Goal: Communication & Community: Answer question/provide support

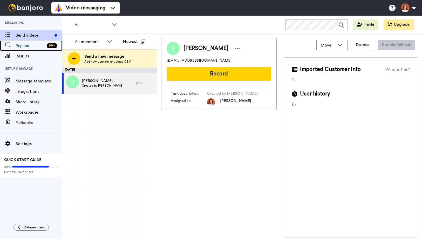
click at [39, 48] on span "Replies" at bounding box center [30, 46] width 29 height 6
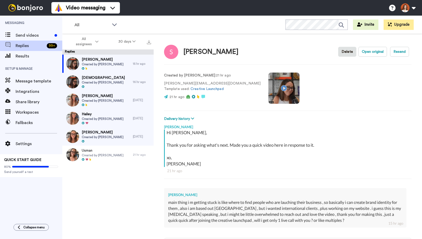
scroll to position [44, 0]
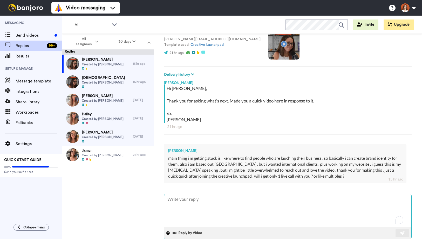
click at [309, 197] on textarea "To enrich screen reader interactions, please activate Accessibility in Grammarl…" at bounding box center [287, 210] width 247 height 33
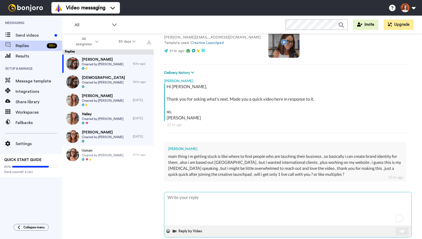
scroll to position [46, 0]
type textarea "H"
type textarea "x"
type textarea "Hi"
type textarea "x"
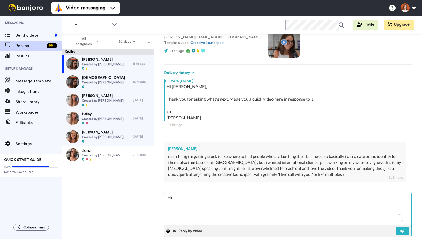
type textarea "Hi"
type textarea "x"
type textarea "Hi S"
type textarea "x"
type textarea "Hi Su"
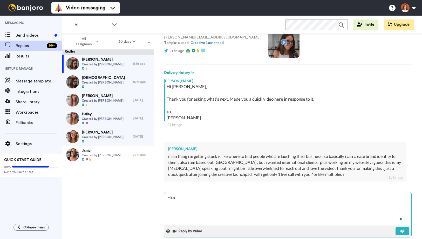
type textarea "x"
type textarea "Hi Sun"
type textarea "x"
type textarea "Hi Sunp"
type textarea "x"
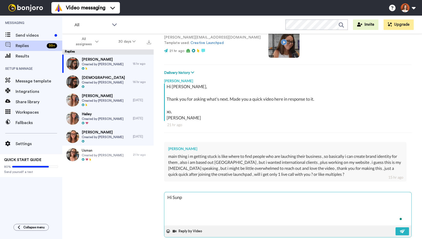
type textarea "Hi Sunpr"
type textarea "x"
type textarea "Hi Sunpre"
type textarea "x"
type textarea "Hi Sunpree"
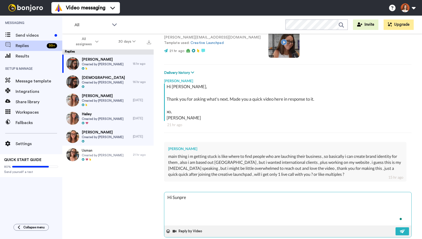
type textarea "x"
type textarea "Hi Sunpreet"
type textarea "x"
type textarea "Hi Sunpreet,"
type textarea "x"
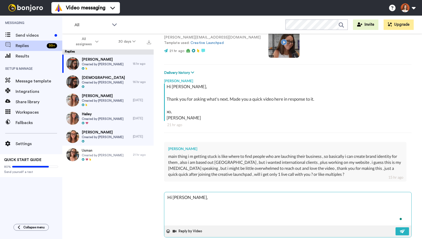
type textarea "Hi Sunpreet,"
type textarea "x"
type textarea "Hi Sunpreet,"
type textarea "x"
type textarea "Hi Sunpreet, J"
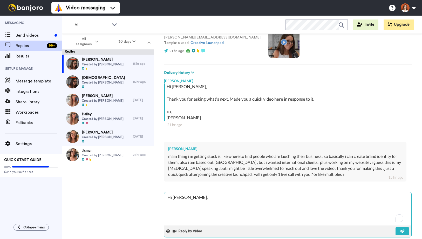
type textarea "x"
type textarea "Hi Sunpreet, Ju"
type textarea "x"
type textarea "Hi Sunpreet, Juy"
type textarea "x"
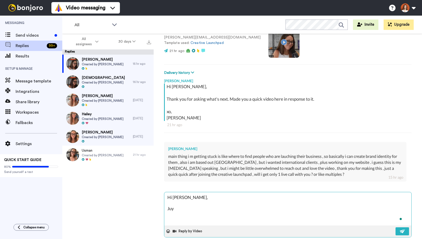
type textarea "Hi Sunpreet, Ju"
type textarea "x"
type textarea "Hi Sunpreet, Jus"
type textarea "x"
type textarea "Hi Sunpreet, Just"
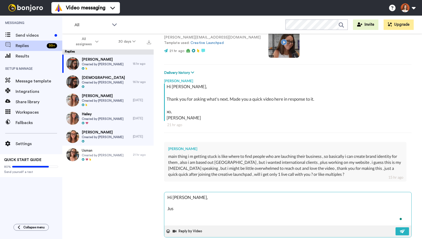
type textarea "x"
type textarea "Hi Sunpreet, Just"
type textarea "x"
type textarea "Hi Sunpreet, Just t"
type textarea "x"
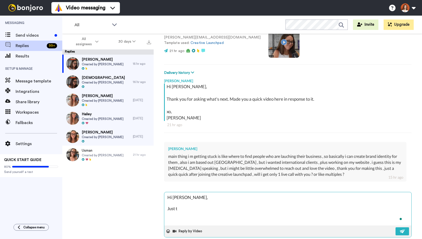
type textarea "Hi Sunpreet, Just th"
type textarea "x"
type textarea "Hi Sunpreet, Just the"
type textarea "x"
type textarea "Hi Sunpreet, Just the"
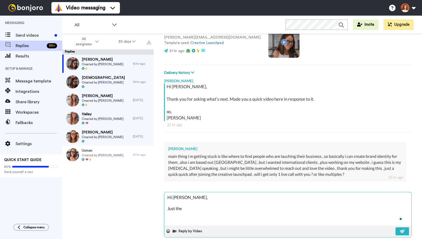
type textarea "x"
type textarea "Hi Sunpreet, Just the o"
type textarea "x"
type textarea "Hi Sunpreet, Just the on"
type textarea "x"
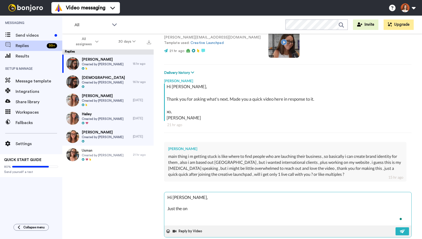
type textarea "Hi Sunpreet, Just the one"
type textarea "x"
type textarea "Hi Sunpreet, Just the one."
type textarea "x"
type textarea "Hi Sunpreet, Just the one."
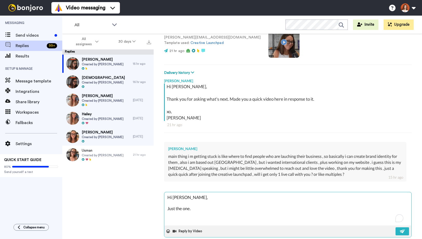
type textarea "x"
type textarea "Hi Sunpreet, I Just the one."
type textarea "x"
type textarea "Hi Sunpreet, I Just the one."
type textarea "x"
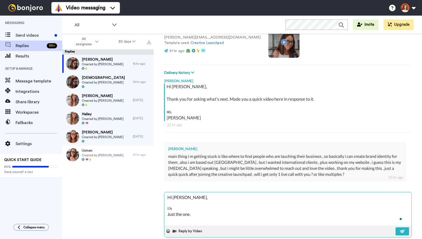
type textarea "Hi Sunpreet, I he Just the one."
type textarea "x"
type textarea "Hi Sunpreet, I hea Just the one."
type textarea "x"
type textarea "Hi Sunpreet, I hear Just the one."
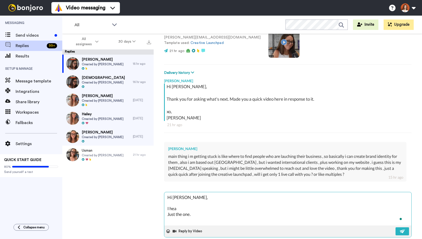
type textarea "x"
type textarea "Hi Sunpreet, I hear Just the one."
type textarea "x"
type textarea "Hi Sunpreet, I hear y Just the one."
type textarea "x"
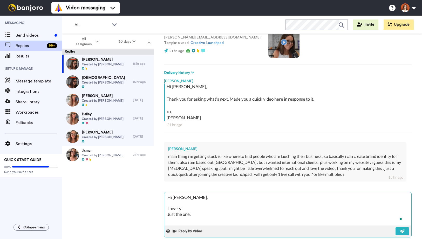
type textarea "Hi Sunpreet, I hear yo Just the one."
type textarea "x"
type textarea "Hi Sunpreet, I hear you Just the one."
type textarea "x"
type textarea "Hi Sunpreet, I hear you. Just the one."
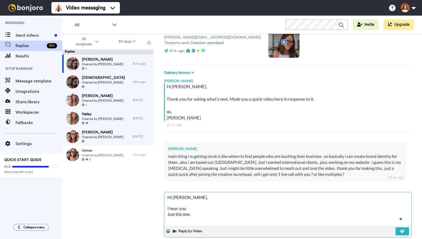
type textarea "x"
type textarea "Hi Sunpreet, I hear you. Just the one."
type textarea "x"
type textarea "Hi Sunpreet, I hear you. A Just the one."
type textarea "x"
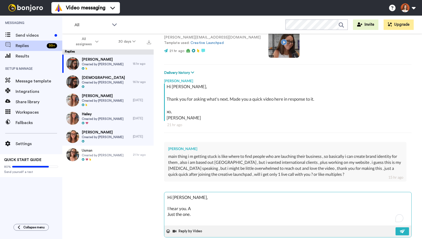
type textarea "Hi Sunpreet, I hear you. As Just the one."
type textarea "x"
type textarea "Hi Sunpreet, I hear you. As Just the one."
type textarea "x"
type textarea "Hi Sunpreet, I hear you. As a Just the one."
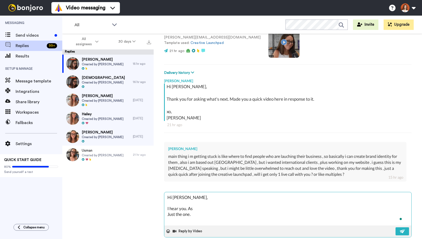
type textarea "x"
type textarea "Hi Sunpreet, I hear you. As a Just the one."
type textarea "x"
type textarea "Hi Sunpreet, I hear you. As a b Just the one."
type textarea "x"
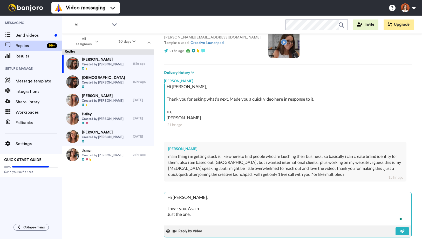
type textarea "Hi Sunpreet, I hear you. As a bu Just the one."
type textarea "x"
type textarea "Hi Sunpreet, I hear you. As a bus Just the one."
type textarea "x"
type textarea "Hi Sunpreet, I hear you. As a busi8n Just the one."
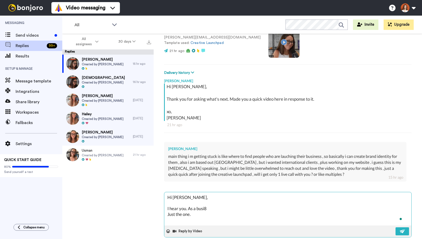
type textarea "x"
type textarea "Hi Sunpreet, I hear you. As a busi8ne Just the one."
type textarea "x"
type textarea "Hi Sunpreet, I hear you. As a busi8nes Just the one."
type textarea "x"
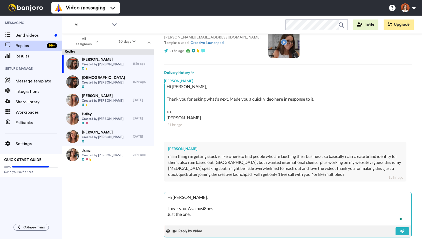
type textarea "Hi Sunpreet, I hear you. As a busi8ness Just the one."
type textarea "x"
type textarea "Hi Sunpreet, I hear you. As a busi8ness Just the one."
type textarea "x"
type textarea "Hi Sunpreet, I hear you. As a busi8ness Just the one."
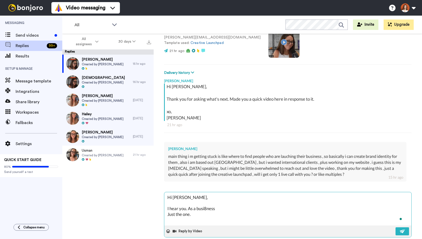
type textarea "x"
type textarea "Hi Sunpreet, I hear you. As a busi8nes Just the one."
type textarea "x"
type textarea "Hi Sunpreet, I hear you. As a busi8ne Just the one."
type textarea "x"
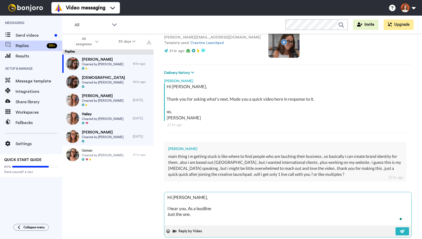
type textarea "Hi Sunpreet, I hear you. As a busi8n Just the one."
type textarea "x"
type textarea "Hi Sunpreet, I hear you. As a busi8 Just the one."
type textarea "x"
type textarea "Hi Sunpreet, I hear you. As a busi Just the one."
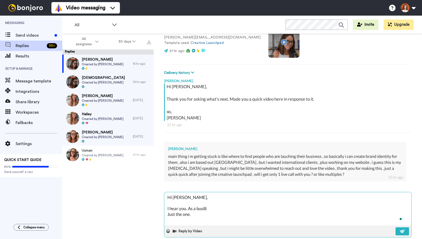
type textarea "x"
type textarea "Hi Sunpreet, I hear you. As a busin Just the one."
type textarea "x"
type textarea "Hi Sunpreet, I hear you. As a busine Just the one."
type textarea "x"
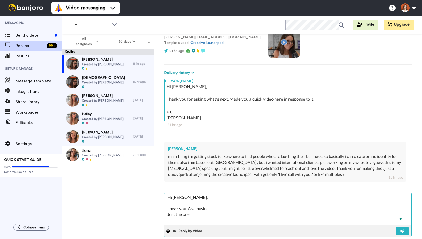
type textarea "Hi Sunpreet, I hear you. As a busines Just the one."
type textarea "x"
type textarea "Hi Sunpreet, I hear you. As a business Just the one."
type textarea "x"
type textarea "Hi Sunpreet, I hear you. As a business Just the one."
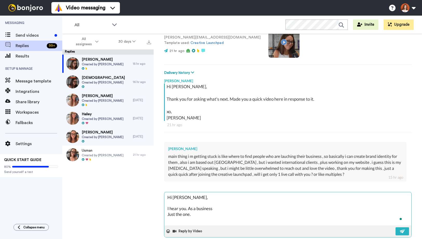
type textarea "x"
type textarea "Hi Sunpreet, I hear you. As a business o Just the one."
type textarea "x"
type textarea "Hi Sunpreet, I hear you. As a business ow Just the one."
type textarea "x"
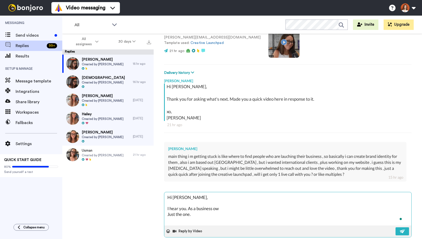
type textarea "Hi Sunpreet, I hear you. As a business own Just the one."
type textarea "x"
type textarea "Hi Sunpreet, I hear you. As a business owne Just the one."
type textarea "x"
type textarea "Hi Sunpreet, I hear you. As a business owner Just the one."
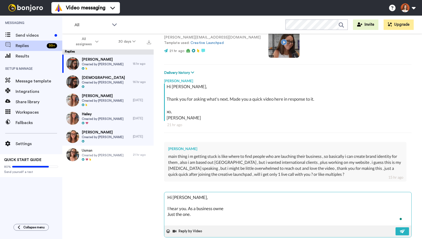
type textarea "x"
type textarea "Hi Sunpreet, I hear you. As a business owner, Just the one."
type textarea "x"
type textarea "Hi Sunpreet, I hear you. As a business owner, Just the one."
type textarea "x"
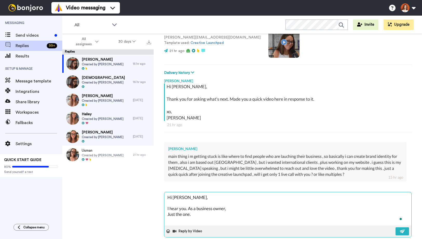
type textarea "Hi Sunpreet, I hear you. As a business owner, i Just the one."
type textarea "x"
type textarea "Hi Sunpreet, I hear you. As a business owner, it Just the one."
type textarea "x"
type textarea "Hi Sunpreet, I hear you. As a business owner, it' Just the one."
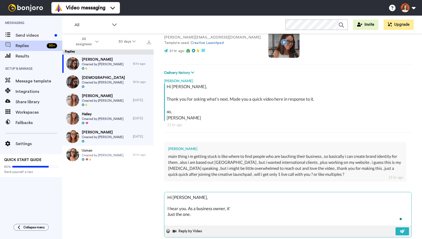
type textarea "x"
type textarea "Hi Sunpreet, I hear you. As a business owner, it's Just the one."
type textarea "x"
type textarea "Hi Sunpreet, I hear you. As a business owner, it's Just the one."
type textarea "x"
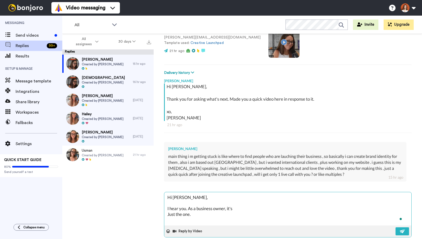
type textarea "Hi Sunpreet, I hear you. As a business owner, it's a Just the one."
type textarea "x"
type textarea "Hi Sunpreet, I hear you. As a business owner, it's a Just the one."
type textarea "x"
type textarea "Hi Sunpreet, I hear you. As a business owner, it's a l Just the one."
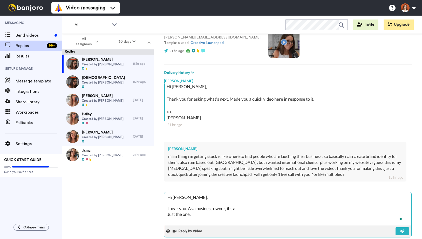
type textarea "x"
type textarea "Hi Sunpreet, I hear you. As a business owner, it's a lo Just the one."
type textarea "x"
type textarea "Hi Sunpreet, I hear you. As a business owner, it's a lot Just the one."
type textarea "x"
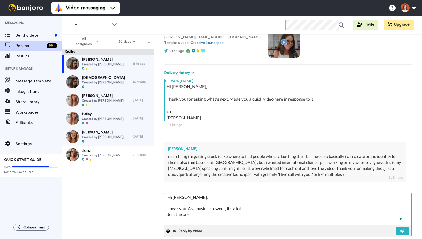
type textarea "Hi Sunpreet, I hear you. As a business owner, it's a lot Just the one."
type textarea "x"
type textarea "Hi Sunpreet, I hear you. As a business owner, it's a lot t Just the one."
type textarea "x"
type textarea "Hi Sunpreet, I hear you. As a business owner, it's a lot to Just the one."
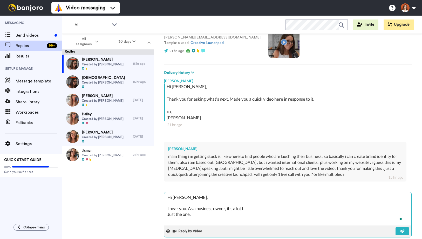
type textarea "x"
type textarea "Hi Sunpreet, I hear you. As a business owner, it's a lot to Just the one."
type textarea "x"
type textarea "Hi Sunpreet, I hear you. As a business owner, it's a lot to j Just the one."
type textarea "x"
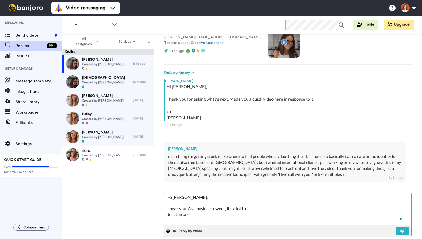
type textarea "Hi Sunpreet, I hear you. As a business owner, it's a lot to ju Just the one."
type textarea "x"
type textarea "Hi Sunpreet, I hear you. As a business owner, it's a lot to jug Just the one."
type textarea "x"
type textarea "Hi Sunpreet, I hear you. As a business owner, it's a lot to jugg Just the one."
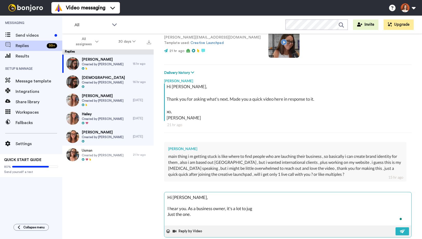
type textarea "x"
type textarea "Hi Sunpreet, I hear you. As a business owner, it's a lot to juggl Just the one."
type textarea "x"
type textarea "Hi Sunpreet, I hear you. As a business owner, it's a lot to juggle Just the one."
type textarea "x"
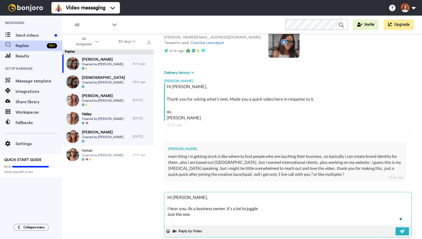
type textarea "Hi Sunpreet, I hear you. As a business owner, it's a lot to juggle. Just the on…"
type textarea "x"
type textarea "Hi Sunpreet, I hear you. As a business owner, it's a lot to juggle. Just the on…"
type textarea "x"
type textarea "Hi Sunpreet, I hear you. As a business owner, it's a lot to juggle. Just the on…"
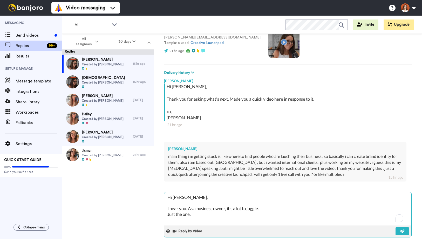
type textarea "x"
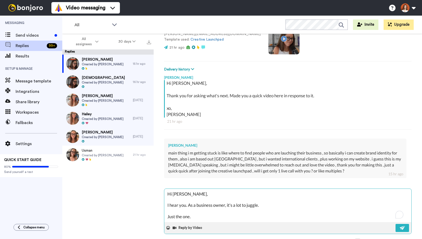
scroll to position [54, 0]
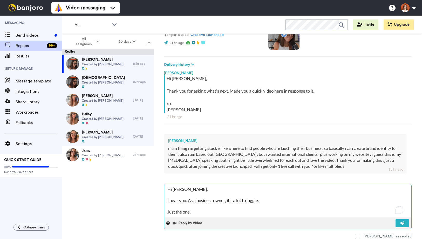
click at [204, 211] on textarea "Hi Sunpreet, I hear you. As a business owner, it's a lot to juggle. Just the on…" at bounding box center [287, 200] width 247 height 33
type textarea "Hi Sunpreet, I hear you. As a business owner, it's a lot to juggle. Just the one"
type textarea "x"
type textarea "Hi Sunpreet, I hear you. As a business owner, it's a lot to juggle. Just the one"
type textarea "x"
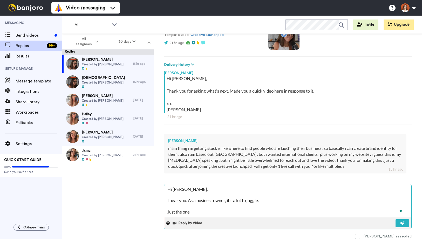
type textarea "Hi Sunpreet, I hear you. As a business owner, it's a lot to juggle. Just the on…"
type textarea "x"
type textarea "Hi Sunpreet, I hear you. As a business owner, it's a lot to juggle. Just the on…"
type textarea "x"
type textarea "Hi Sunpreet, I hear you. As a business owner, it's a lot to juggle. Just the on…"
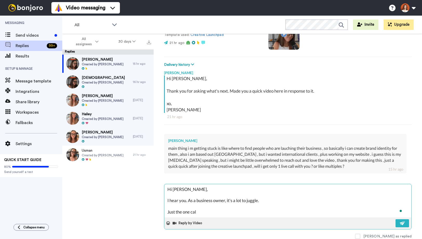
type textarea "x"
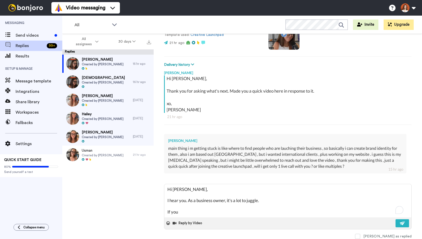
scroll to position [0, 0]
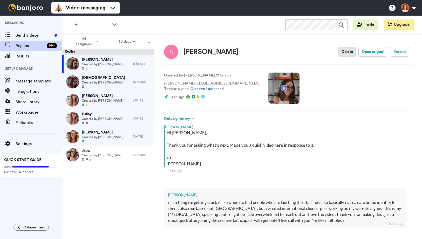
click at [268, 88] on video at bounding box center [283, 87] width 31 height 31
click at [282, 98] on div "Created by Joana Galvao : 21 hr ago sunpreet.s.d@gmail.com Template used: Creat…" at bounding box center [288, 87] width 248 height 35
click at [268, 94] on video at bounding box center [283, 87] width 31 height 31
click at [268, 95] on video at bounding box center [283, 87] width 31 height 31
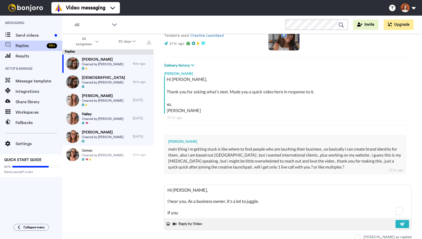
scroll to position [53, 0]
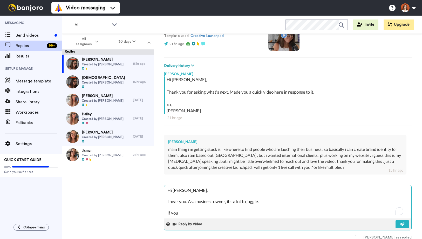
click at [207, 213] on textarea "Hi Sunpreet, I hear you. As a business owner, it's a lot to juggle. If you" at bounding box center [287, 201] width 247 height 33
click at [266, 211] on textarea "Hi Sunpreet, I hear you. As a business owner, it's a lot to juggle. If you" at bounding box center [287, 201] width 247 height 33
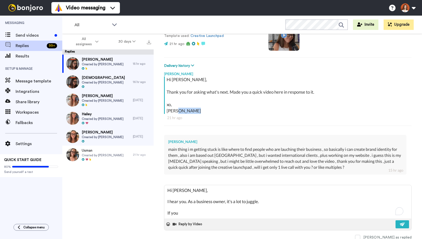
click at [242, 121] on div "Hi Sunpreet, Thank you for asking what's next. Made you a quick video here in r…" at bounding box center [288, 103] width 248 height 55
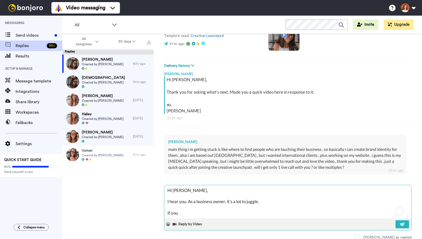
click at [241, 214] on textarea "Hi Sunpreet, I hear you. As a business owner, it's a lot to juggle. If you" at bounding box center [287, 201] width 247 height 33
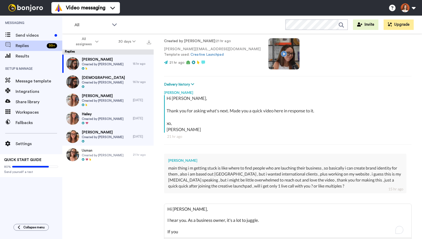
scroll to position [35, 0]
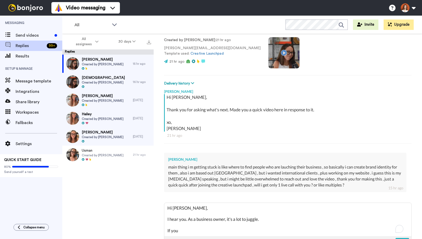
click at [268, 55] on video at bounding box center [283, 52] width 31 height 31
click at [268, 56] on video at bounding box center [283, 52] width 31 height 31
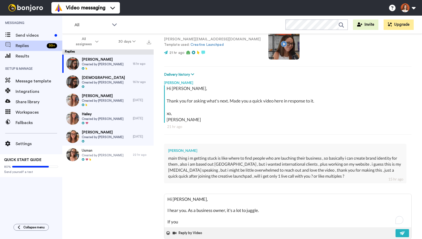
scroll to position [54, 0]
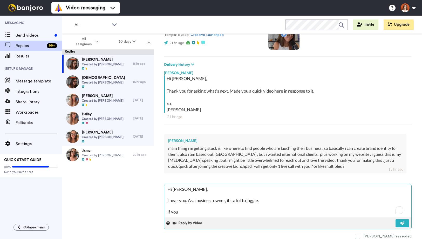
click at [182, 211] on textarea "Hi Sunpreet, I hear you. As a business owner, it's a lot to juggle. If you" at bounding box center [287, 200] width 247 height 33
drag, startPoint x: 170, startPoint y: 212, endPoint x: 164, endPoint y: 211, distance: 5.7
click at [164, 211] on textarea "Hi Sunpreet, I hear you. As a business owner, it's a lot to juggle. If you sign…" at bounding box center [287, 200] width 247 height 33
click at [319, 210] on textarea "Hi Sunpreet, I hear you. As a business owner, it's a lot to juggle. What I ment…" at bounding box center [287, 200] width 247 height 33
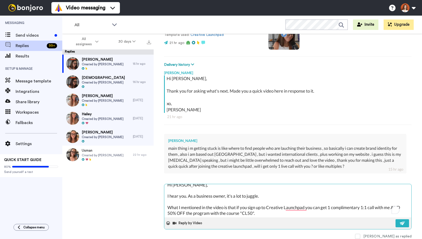
scroll to position [0, 0]
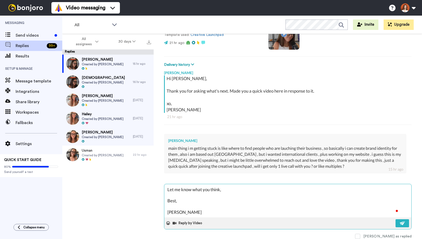
drag, startPoint x: 232, startPoint y: 188, endPoint x: 226, endPoint y: 188, distance: 6.3
click at [226, 188] on textarea "Hi Sunpreet, I hear you. As a business owner, it's a lot to juggle. What I ment…" at bounding box center [287, 200] width 247 height 33
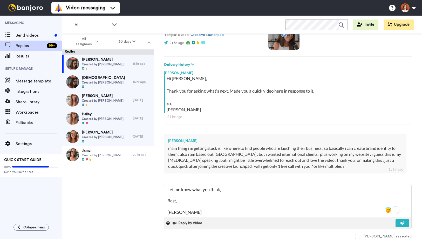
drag, startPoint x: 191, startPoint y: 210, endPoint x: 159, endPoint y: 190, distance: 38.0
click at [159, 190] on div "Sunpreet Delete Open original Resend Created by Joana Galvao : 21 hr ago sunpre…" at bounding box center [288, 145] width 268 height 223
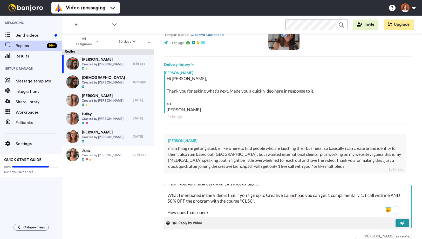
click at [403, 221] on button at bounding box center [403, 223] width 14 height 8
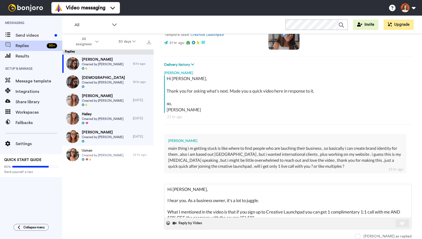
click at [268, 43] on video at bounding box center [283, 33] width 31 height 31
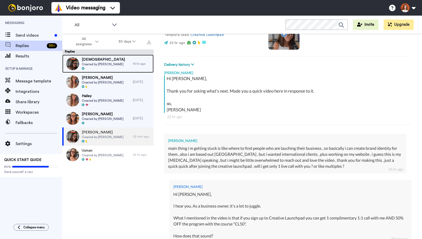
click at [102, 66] on span "Created by [PERSON_NAME]" at bounding box center [103, 64] width 43 height 4
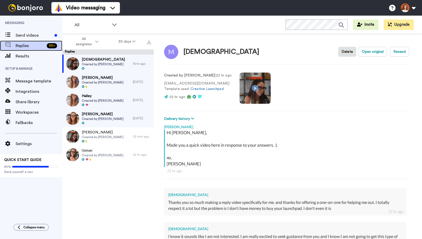
click at [41, 46] on span "Replies" at bounding box center [30, 46] width 29 height 6
click at [38, 31] on div "Send videos" at bounding box center [31, 35] width 62 height 10
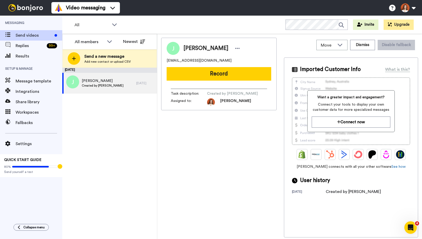
click at [27, 5] on img at bounding box center [25, 7] width 39 height 7
